Goal: Browse casually: Explore the website without a specific task or goal

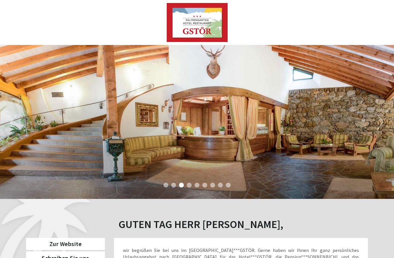
click at [167, 185] on li "1" at bounding box center [165, 184] width 5 height 5
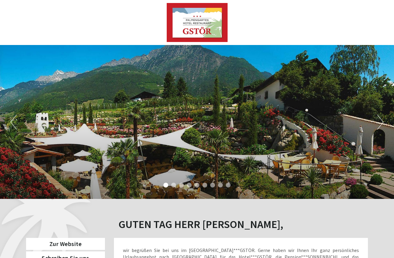
click at [180, 186] on li "3" at bounding box center [181, 184] width 5 height 5
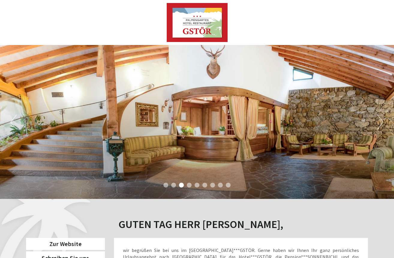
click at [190, 186] on li "4" at bounding box center [189, 184] width 5 height 5
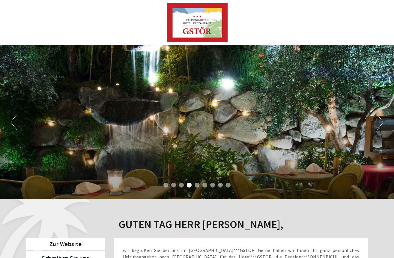
click at [198, 186] on li "5" at bounding box center [196, 184] width 5 height 5
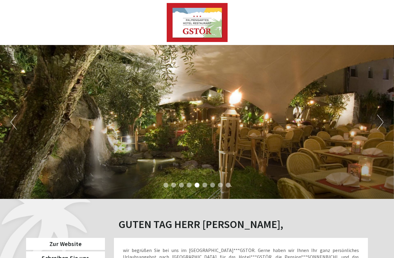
click at [203, 185] on li "6" at bounding box center [204, 184] width 5 height 5
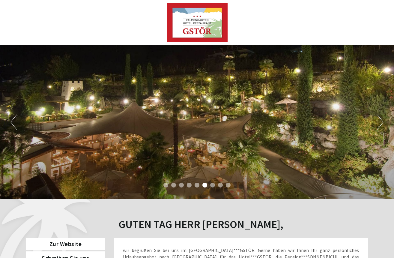
click at [212, 185] on li "7" at bounding box center [212, 184] width 5 height 5
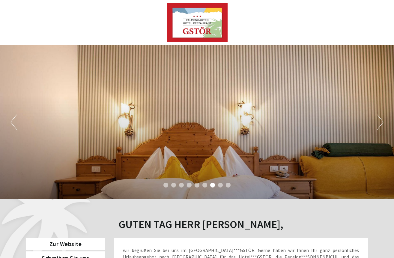
click at [219, 185] on li "8" at bounding box center [220, 184] width 5 height 5
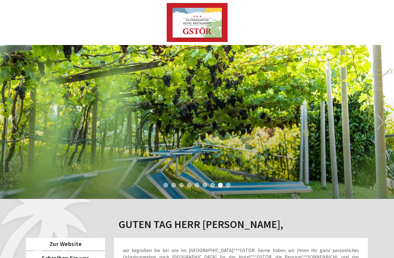
click at [228, 185] on li "9" at bounding box center [228, 184] width 5 height 5
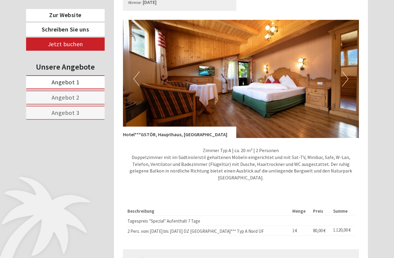
scroll to position [377, 0]
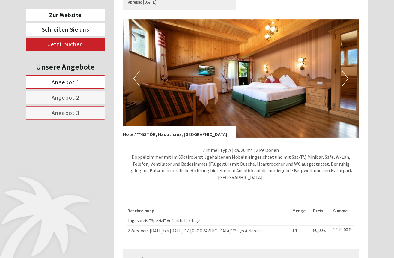
click at [346, 71] on button "Next" at bounding box center [345, 78] width 6 height 15
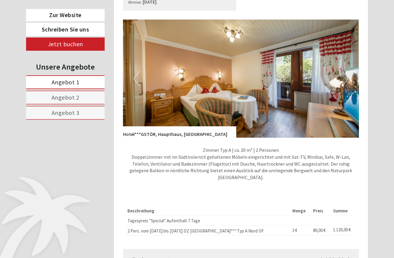
click at [134, 71] on button "Previous" at bounding box center [136, 78] width 6 height 15
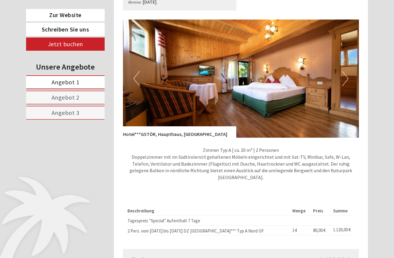
click at [346, 71] on button "Next" at bounding box center [345, 78] width 6 height 15
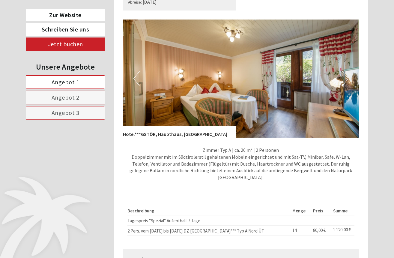
click at [346, 71] on button "Next" at bounding box center [345, 78] width 6 height 15
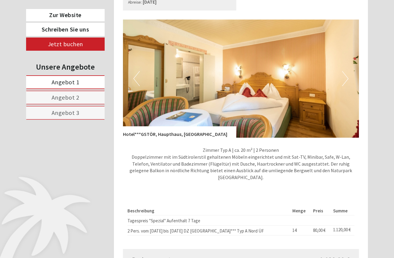
click at [346, 71] on button "Next" at bounding box center [345, 78] width 6 height 15
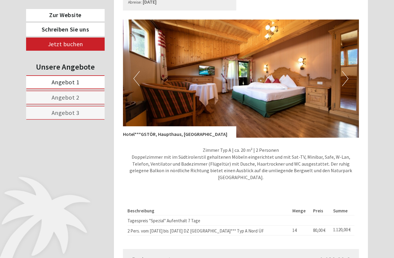
click at [346, 71] on button "Next" at bounding box center [345, 78] width 6 height 15
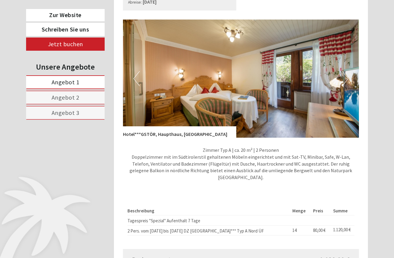
click at [346, 71] on button "Next" at bounding box center [345, 78] width 6 height 15
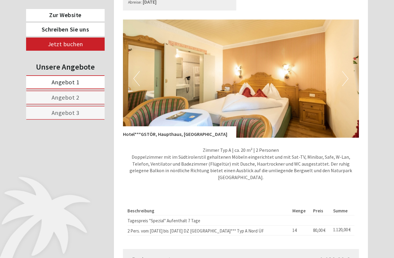
click at [346, 71] on button "Next" at bounding box center [345, 78] width 6 height 15
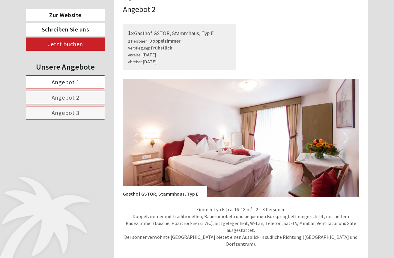
scroll to position [680, 0]
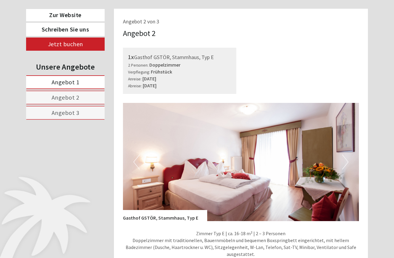
click at [346, 154] on button "Next" at bounding box center [345, 161] width 6 height 15
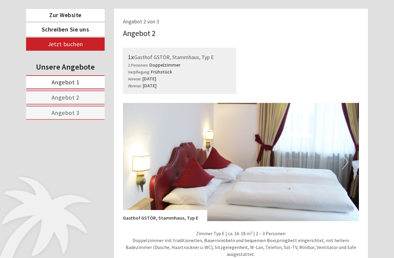
click at [346, 154] on button "Next" at bounding box center [345, 161] width 6 height 15
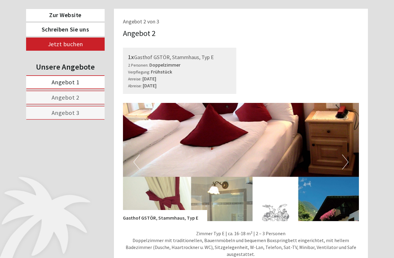
click at [346, 154] on button "Next" at bounding box center [345, 161] width 6 height 15
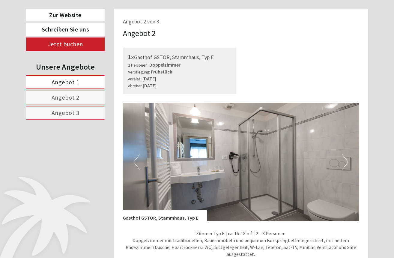
click at [346, 154] on button "Next" at bounding box center [345, 161] width 6 height 15
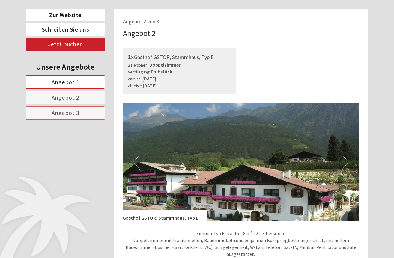
click at [346, 154] on button "Next" at bounding box center [345, 161] width 6 height 15
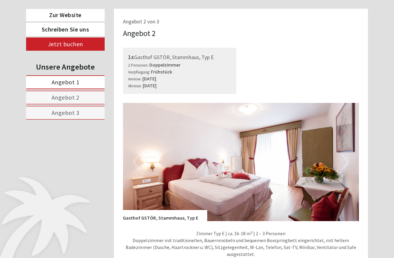
click at [346, 154] on button "Next" at bounding box center [345, 161] width 6 height 15
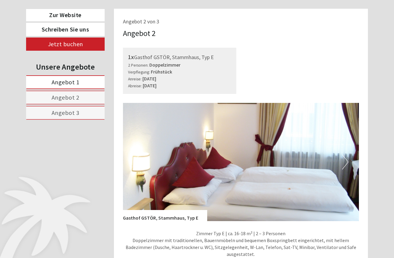
click at [346, 154] on button "Next" at bounding box center [345, 161] width 6 height 15
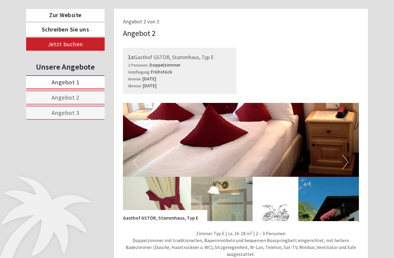
click at [346, 154] on button "Next" at bounding box center [345, 161] width 6 height 15
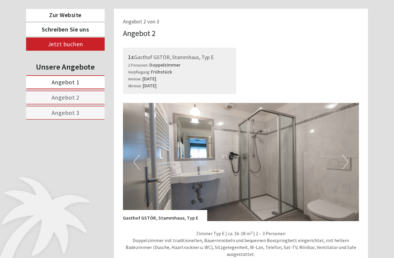
click at [346, 154] on button "Next" at bounding box center [345, 161] width 6 height 15
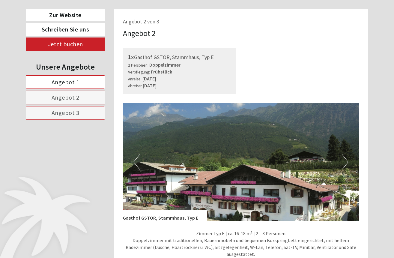
click at [346, 154] on button "Next" at bounding box center [345, 161] width 6 height 15
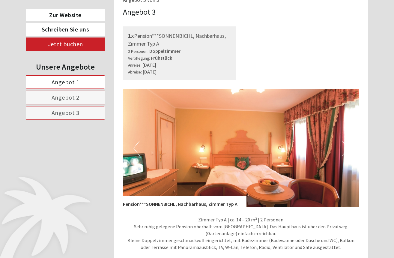
scroll to position [1093, 0]
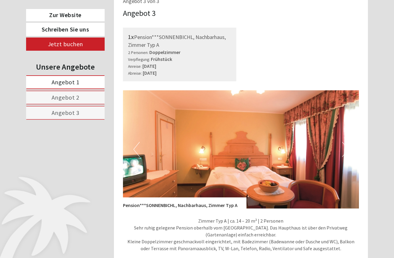
click at [342, 142] on button "Next" at bounding box center [345, 149] width 6 height 15
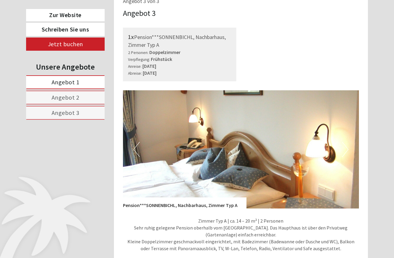
click at [342, 142] on button "Next" at bounding box center [345, 149] width 6 height 15
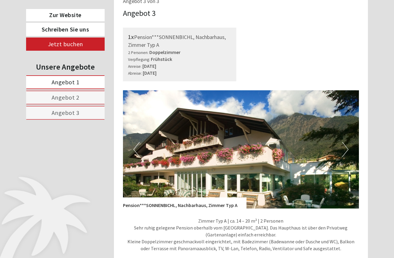
click at [342, 142] on button "Next" at bounding box center [345, 149] width 6 height 15
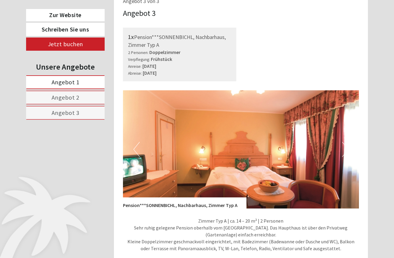
click at [342, 142] on button "Next" at bounding box center [345, 149] width 6 height 15
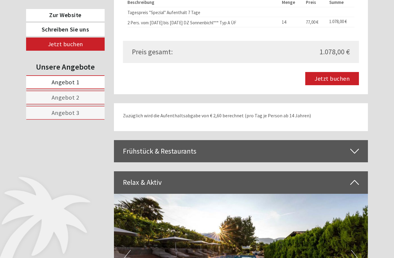
scroll to position [1372, 0]
click at [357, 146] on icon at bounding box center [354, 151] width 9 height 10
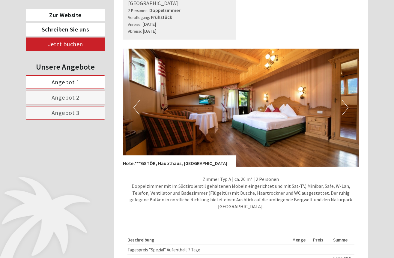
scroll to position [348, 0]
